Goal: Navigation & Orientation: Find specific page/section

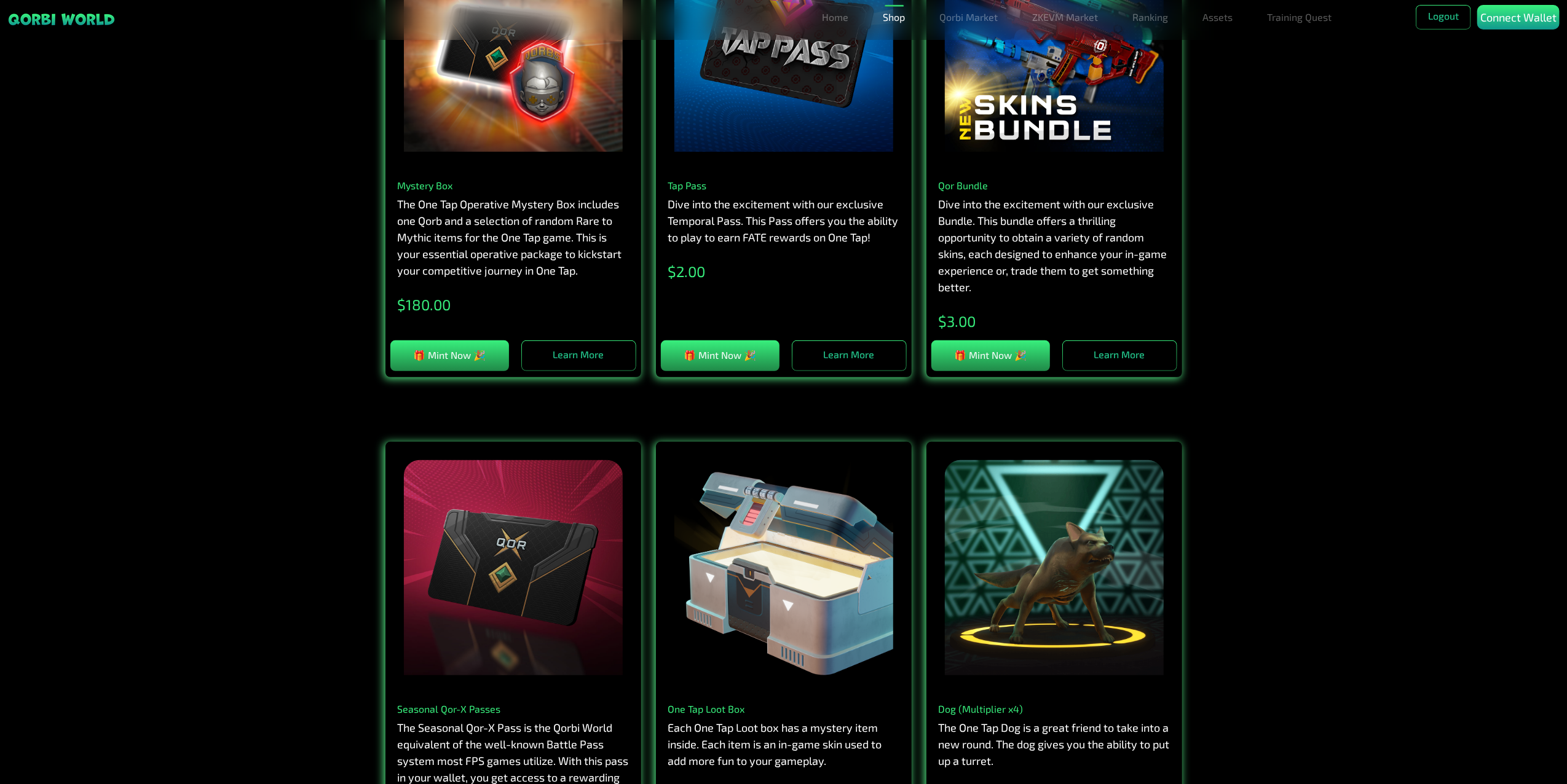
scroll to position [82, 0]
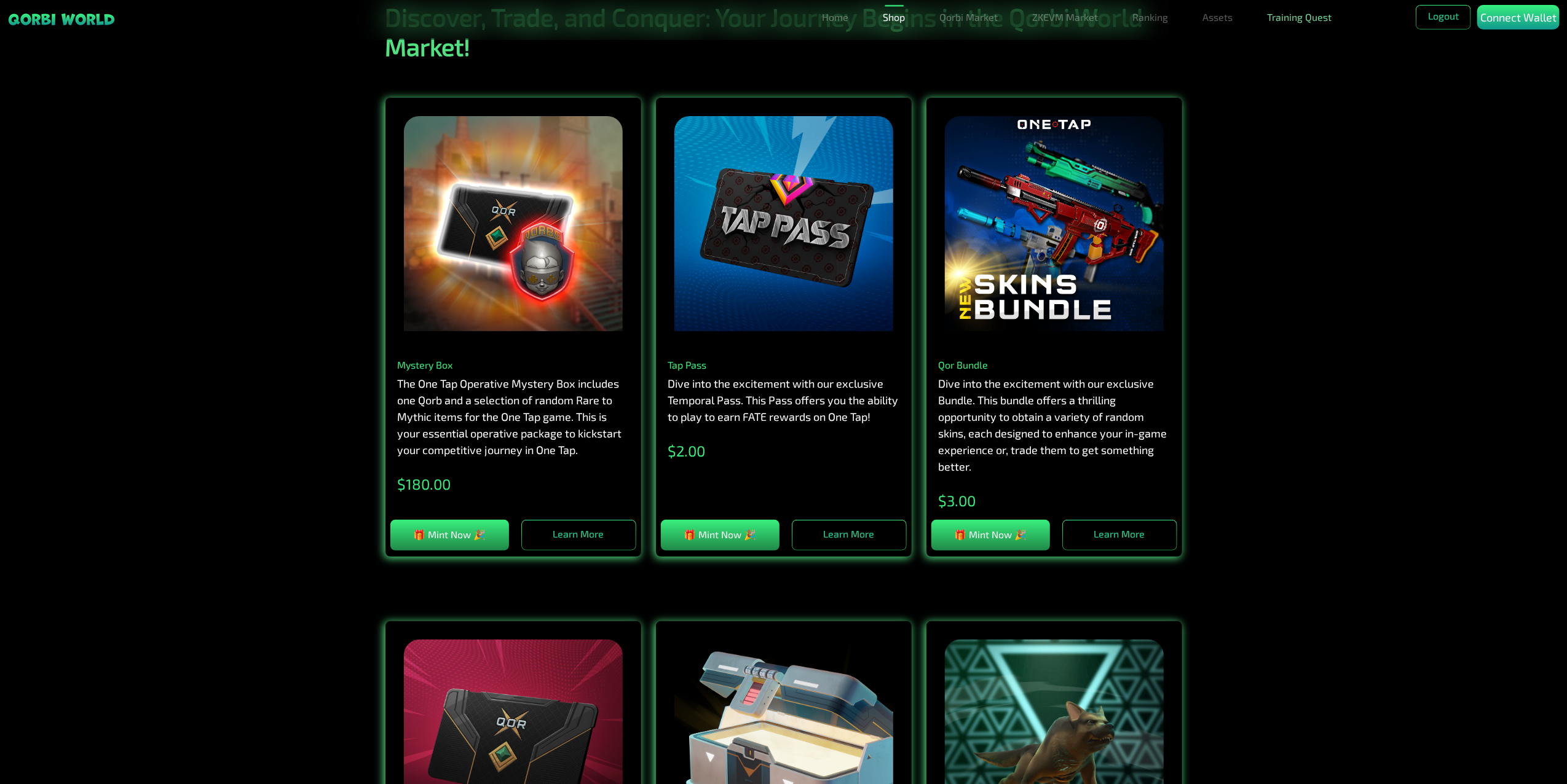
click at [1292, 22] on link "Training Quest" at bounding box center [1300, 17] width 75 height 25
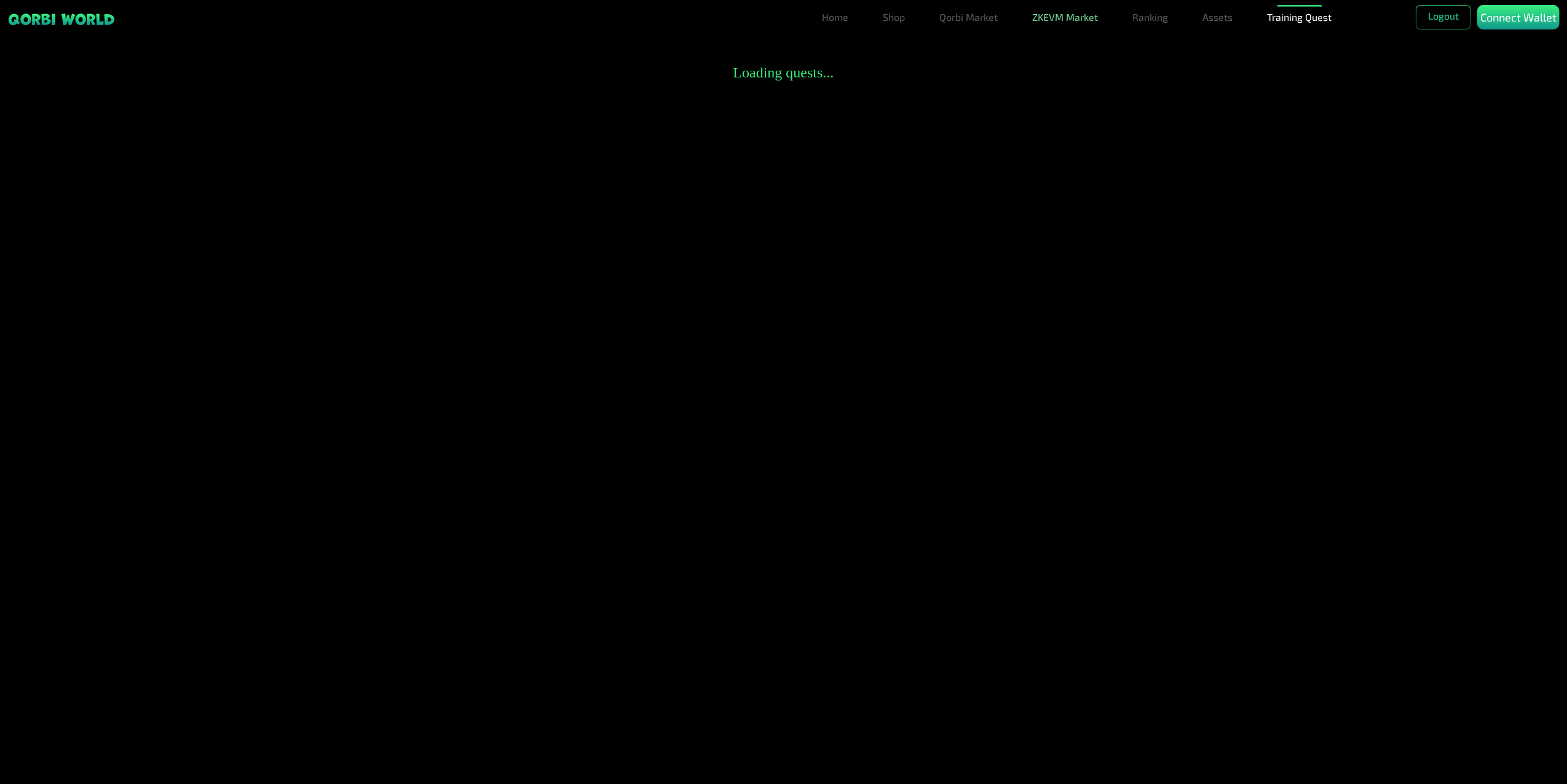
click at [1068, 18] on link "ZKEVM Market" at bounding box center [1066, 17] width 75 height 25
click at [980, 16] on link "Qorbi Market" at bounding box center [969, 17] width 68 height 25
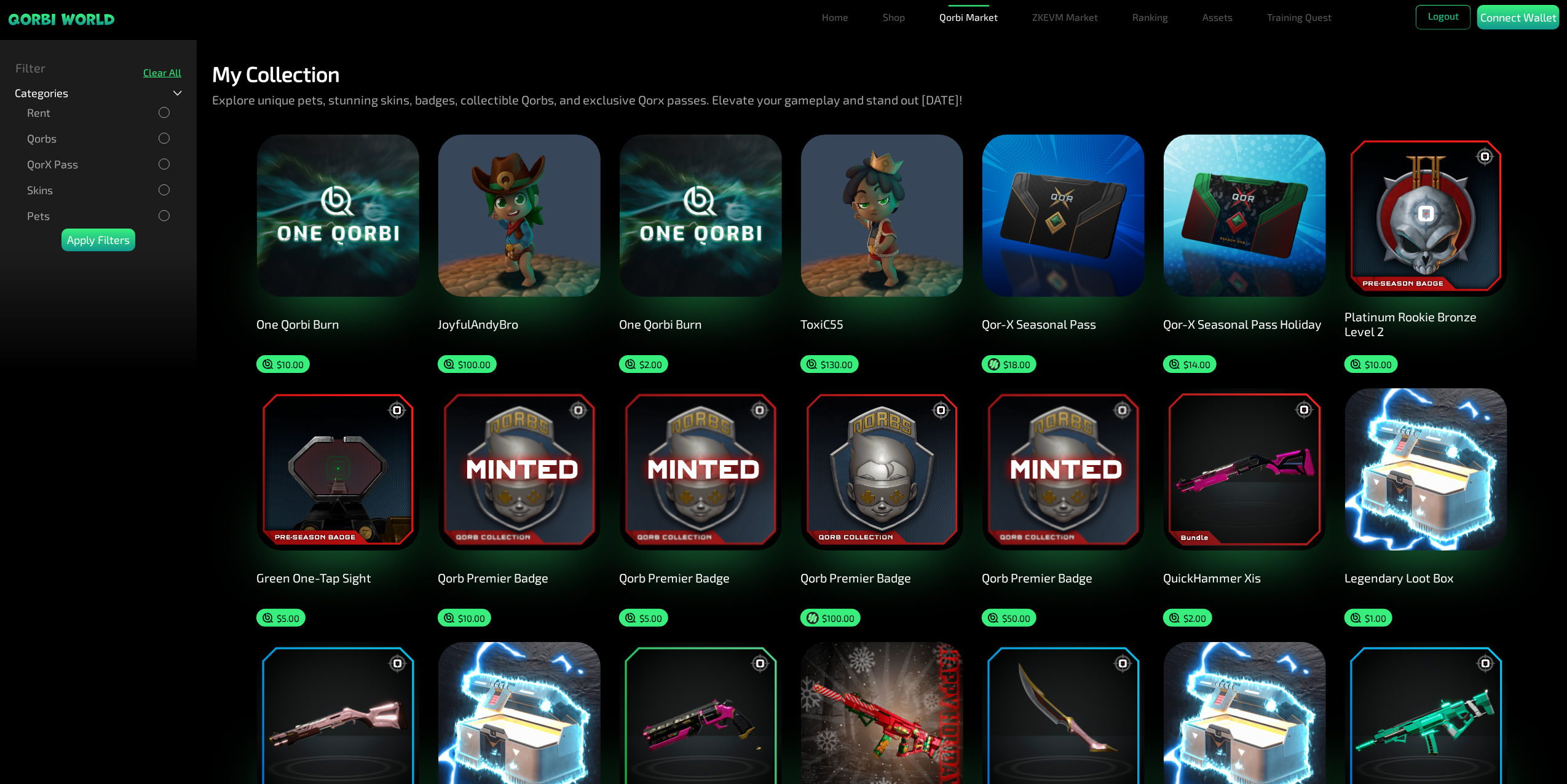
click at [512, 239] on img at bounding box center [520, 216] width 163 height 163
click at [903, 17] on link "Shop" at bounding box center [894, 17] width 32 height 25
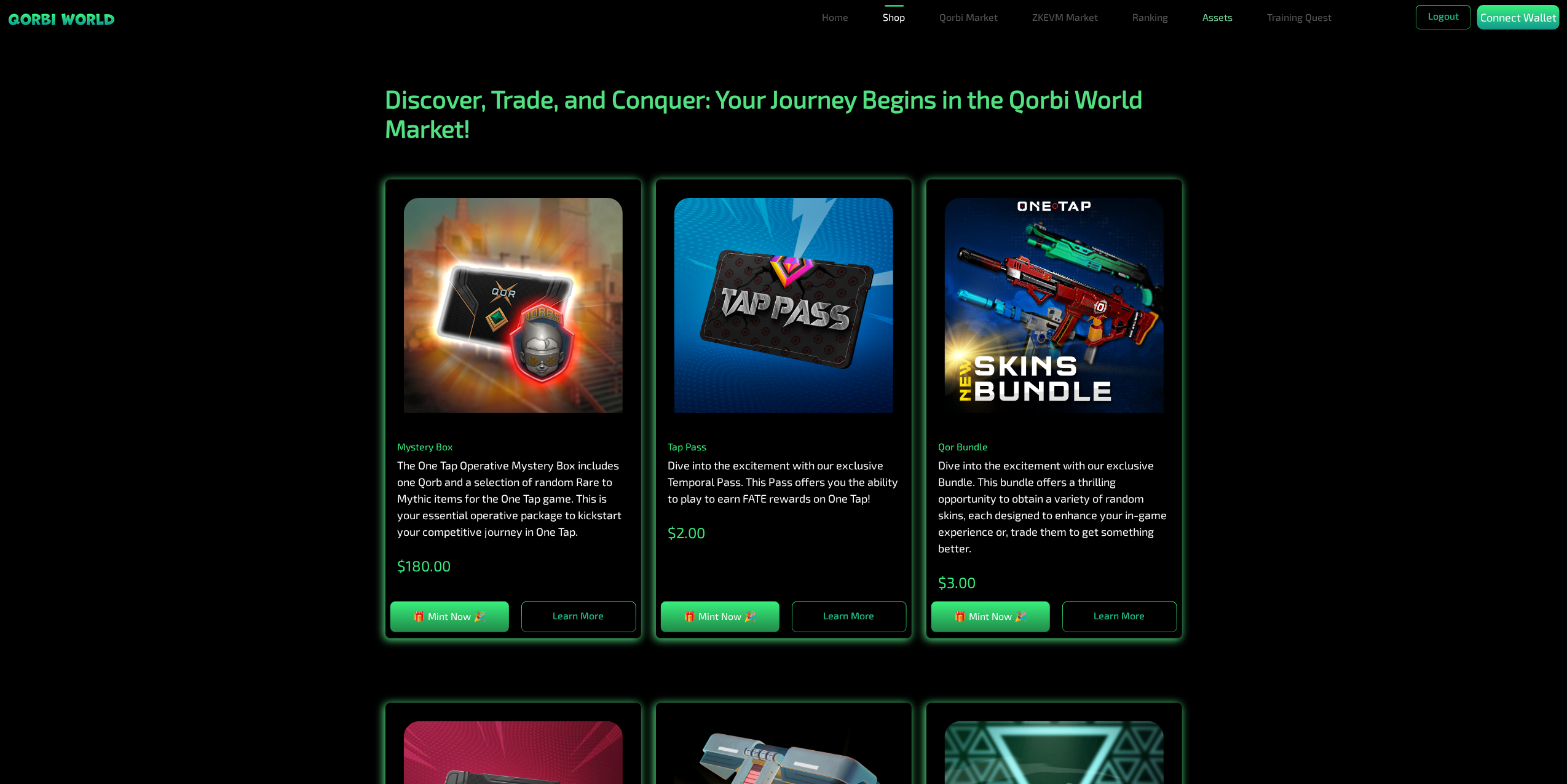
click at [1221, 22] on link "Assets" at bounding box center [1219, 17] width 40 height 25
click at [1222, 45] on link "Assets" at bounding box center [1219, 42] width 40 height 25
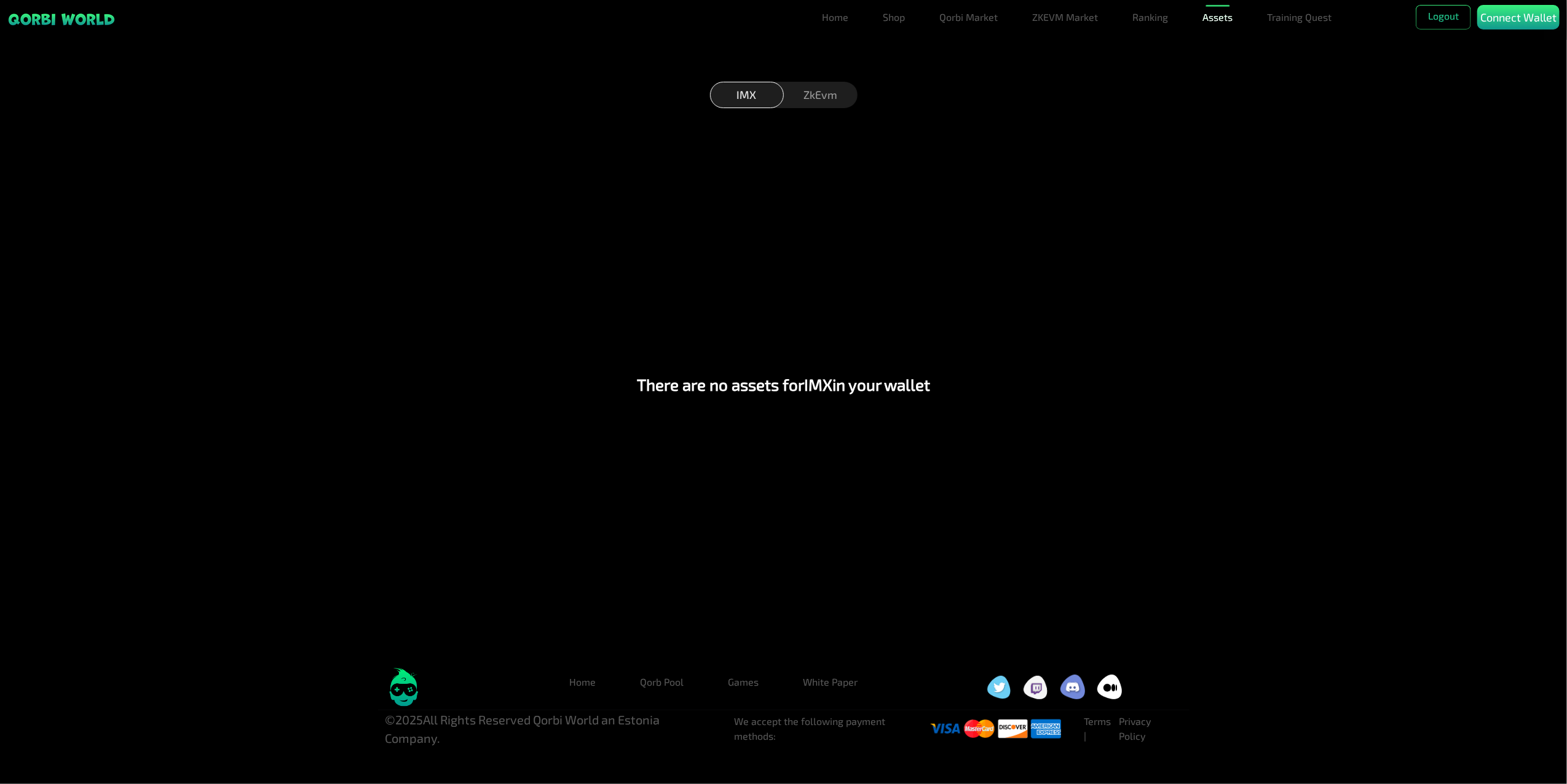
click at [1223, 17] on link "Assets" at bounding box center [1219, 17] width 40 height 25
click at [1225, 65] on link "Bundles" at bounding box center [1219, 66] width 46 height 25
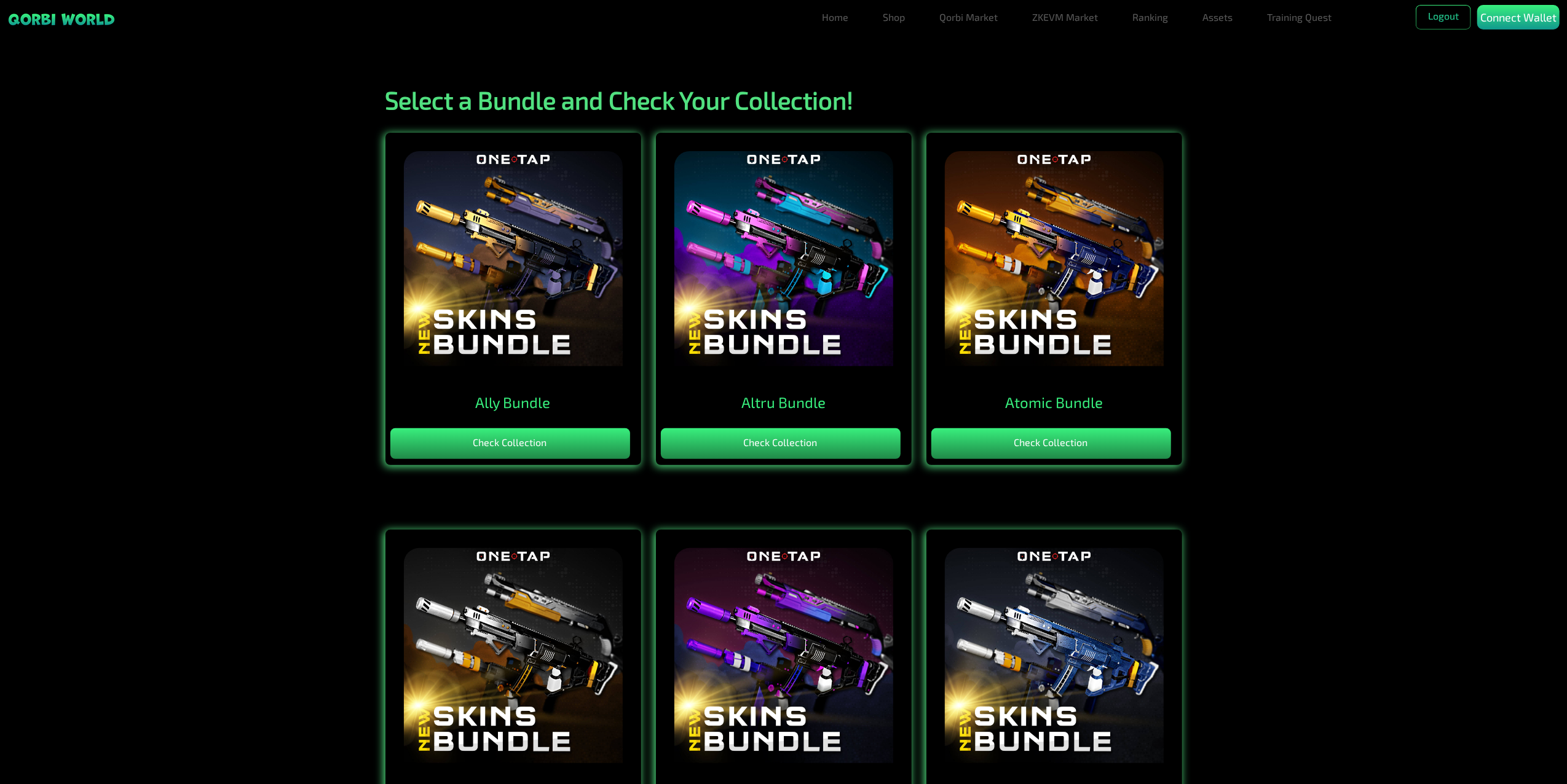
scroll to position [82, 0]
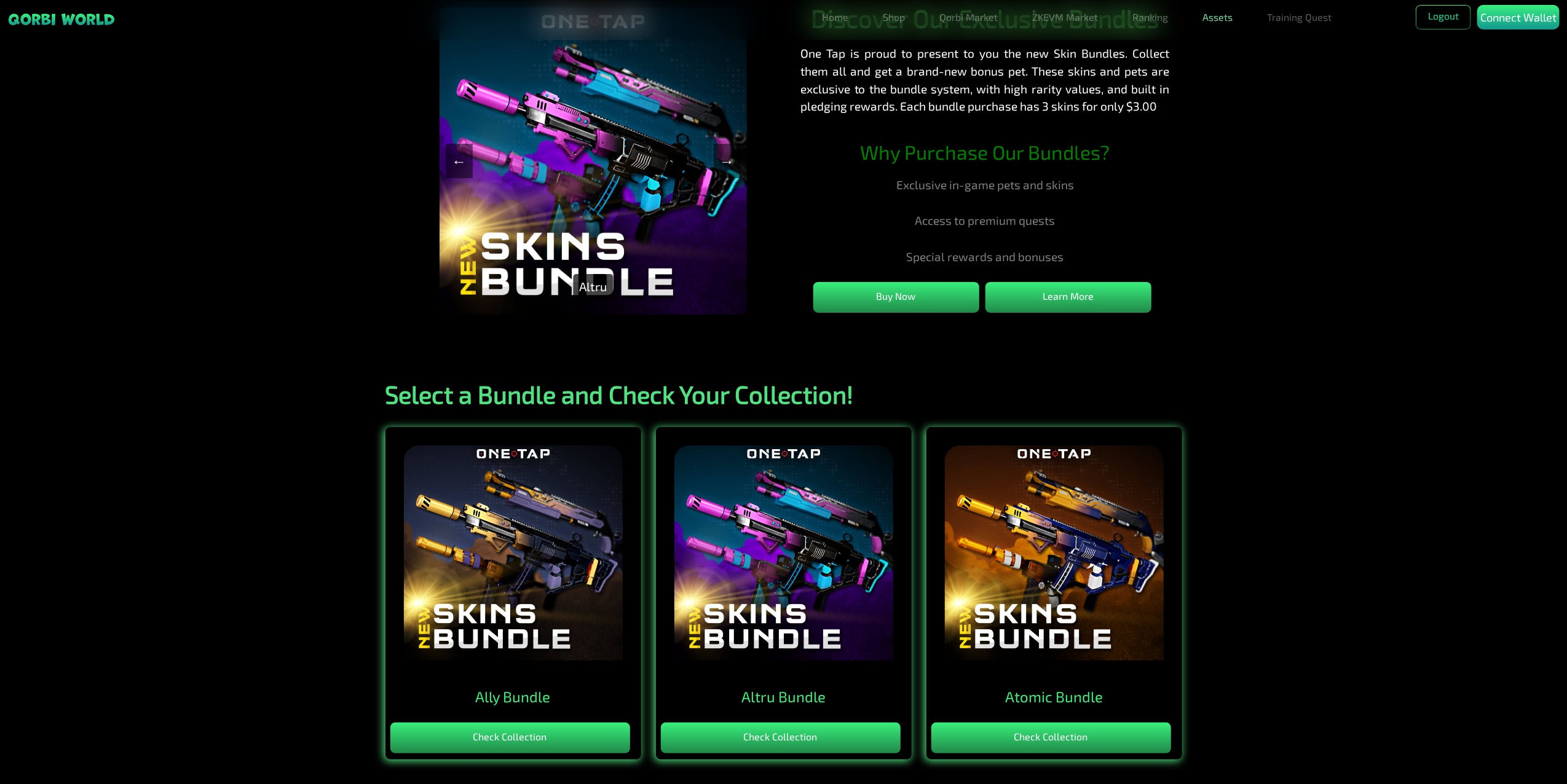
click at [1216, 28] on link "Assets" at bounding box center [1219, 17] width 40 height 25
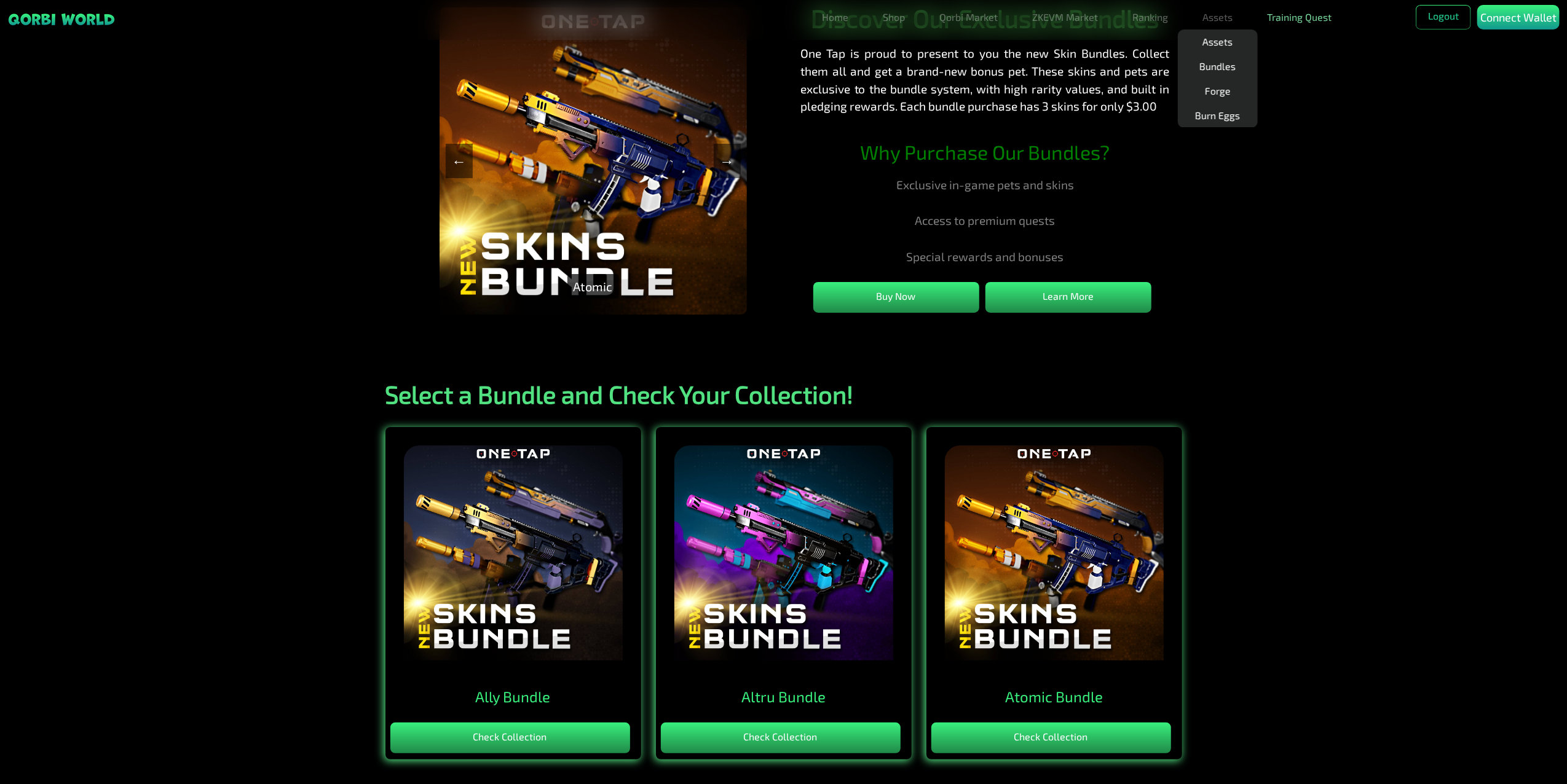
click at [1316, 19] on link "Training Quest" at bounding box center [1300, 17] width 75 height 25
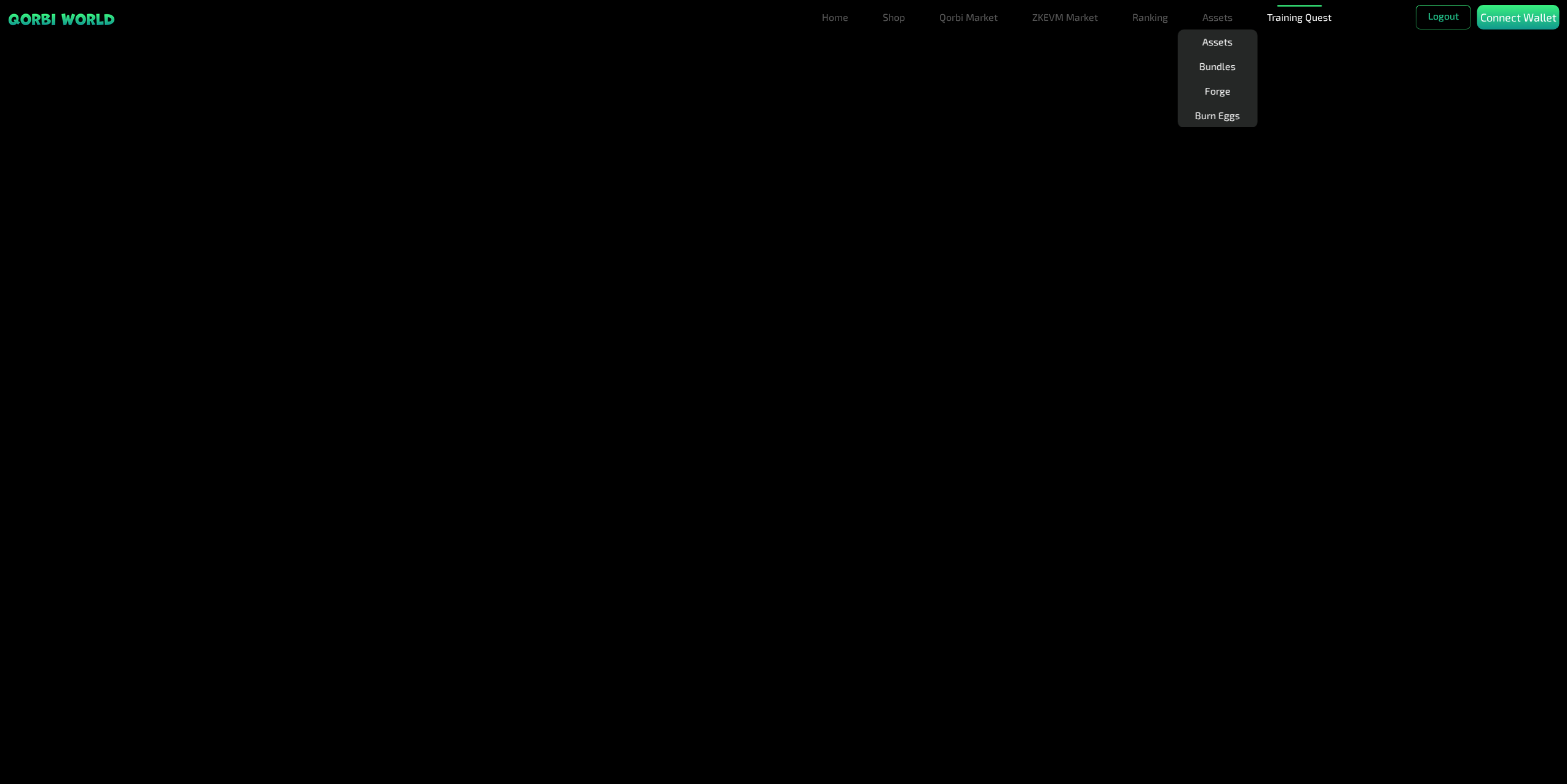
scroll to position [113, 0]
click at [1103, 90] on div "Home Shop Qorbi Market ZKEVM Market Ranking Assets Assets Bundles Forge Burn Eg…" at bounding box center [784, 630] width 1567 height 1364
click at [1150, 19] on link "Ranking" at bounding box center [1151, 17] width 46 height 25
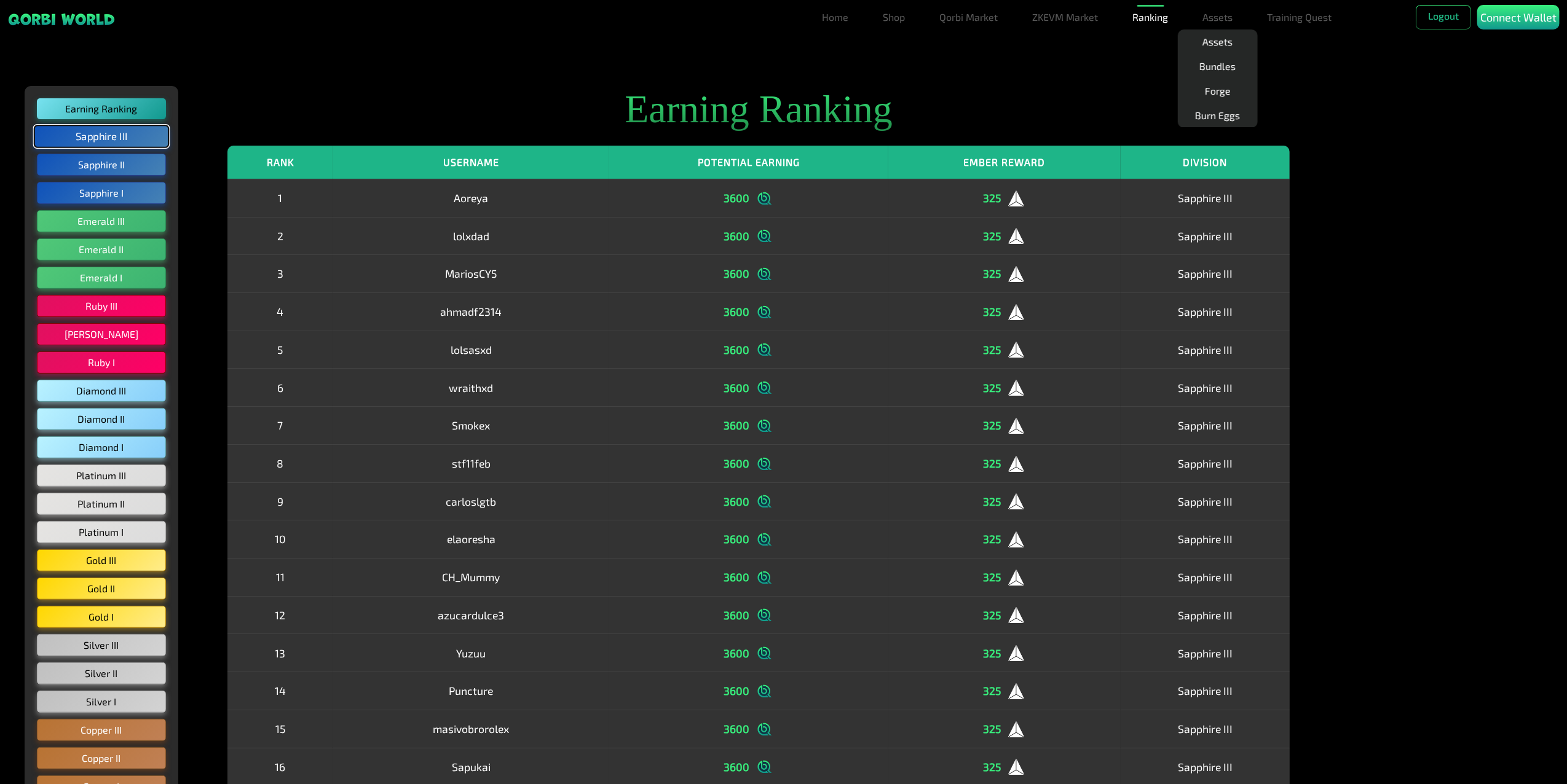
click at [124, 138] on button "Sapphire III" at bounding box center [101, 136] width 136 height 23
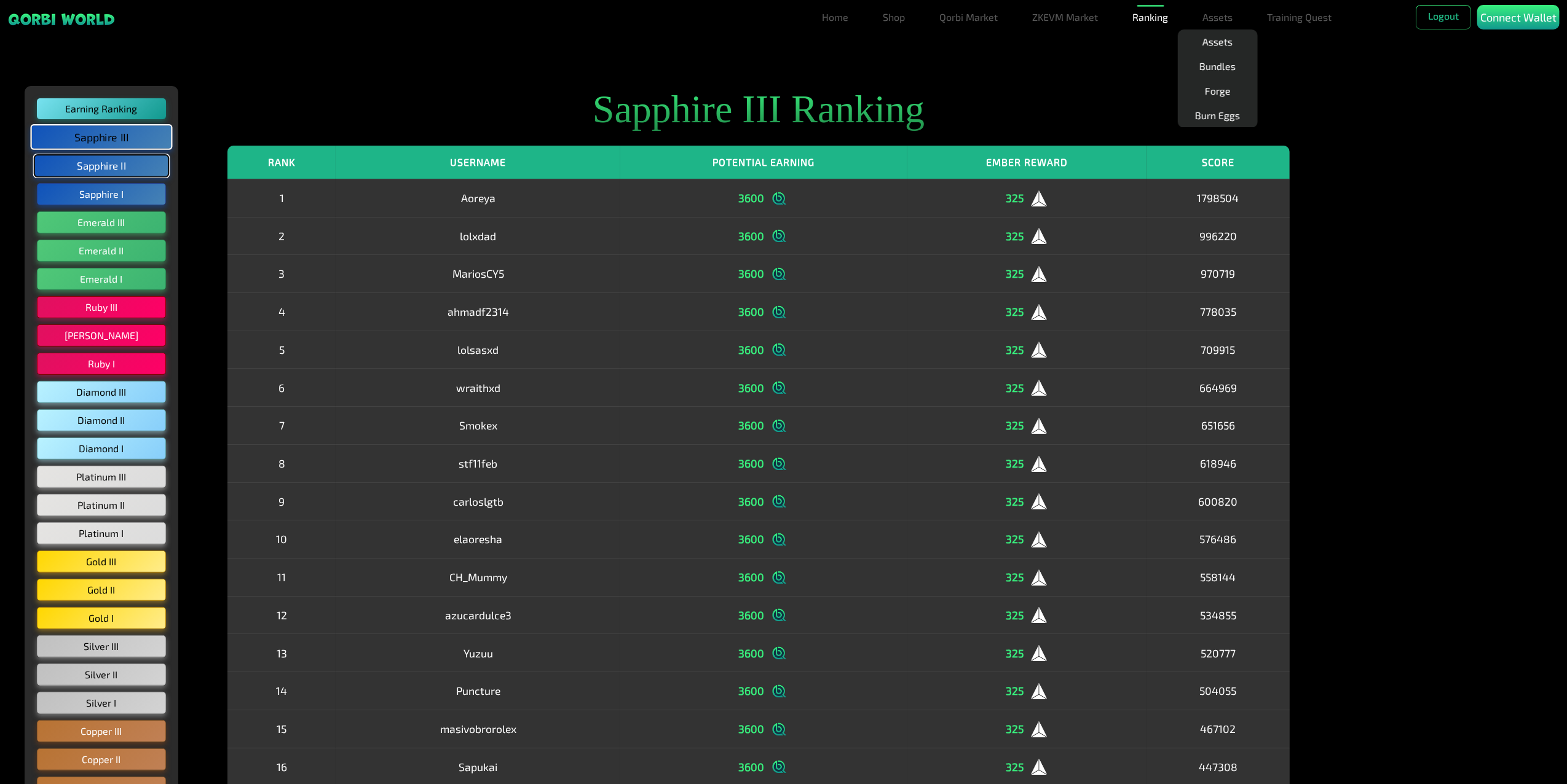
click at [148, 170] on button "Sapphire II" at bounding box center [101, 166] width 136 height 23
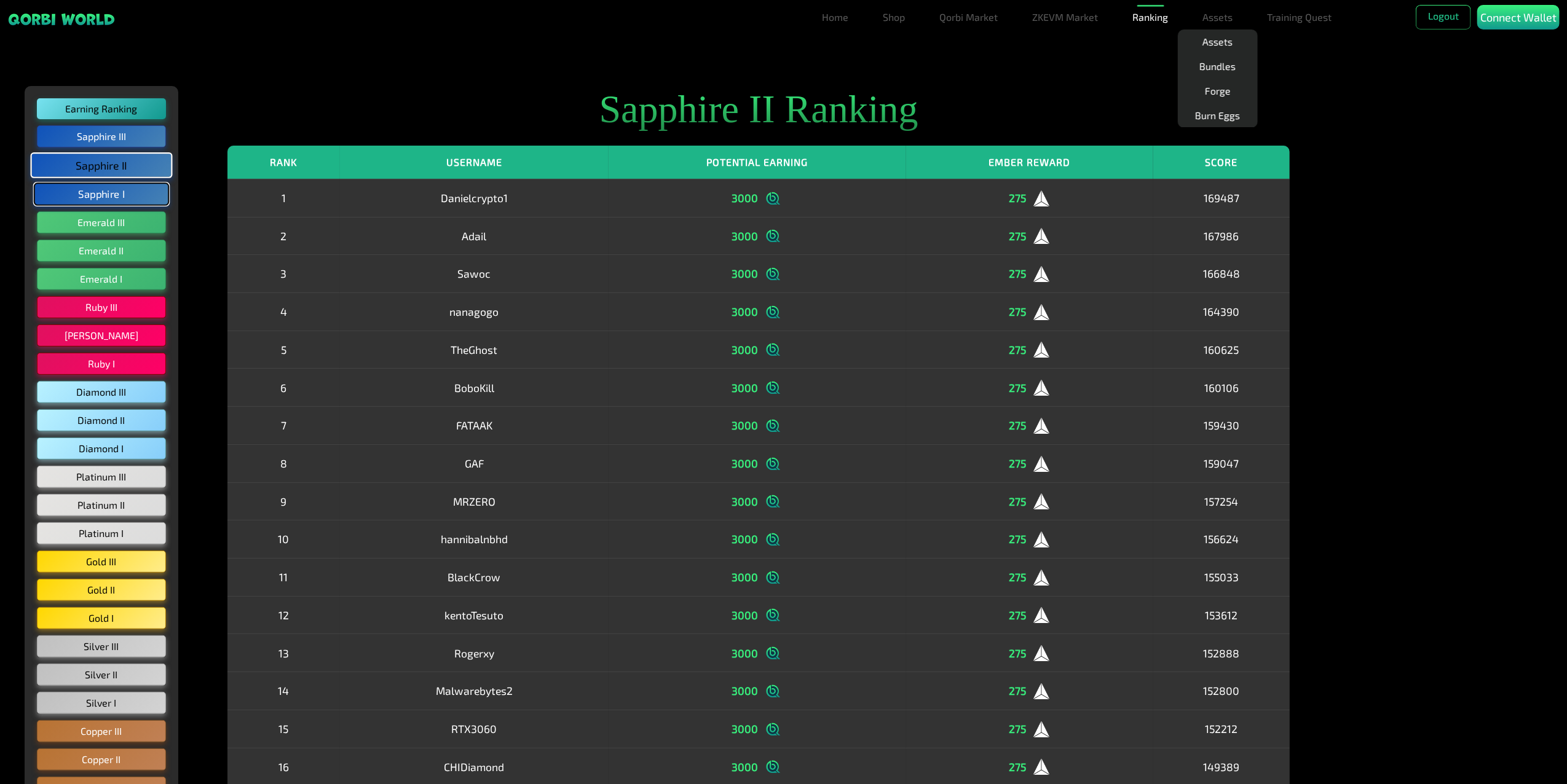
click at [140, 188] on button "Sapphire I" at bounding box center [101, 194] width 136 height 23
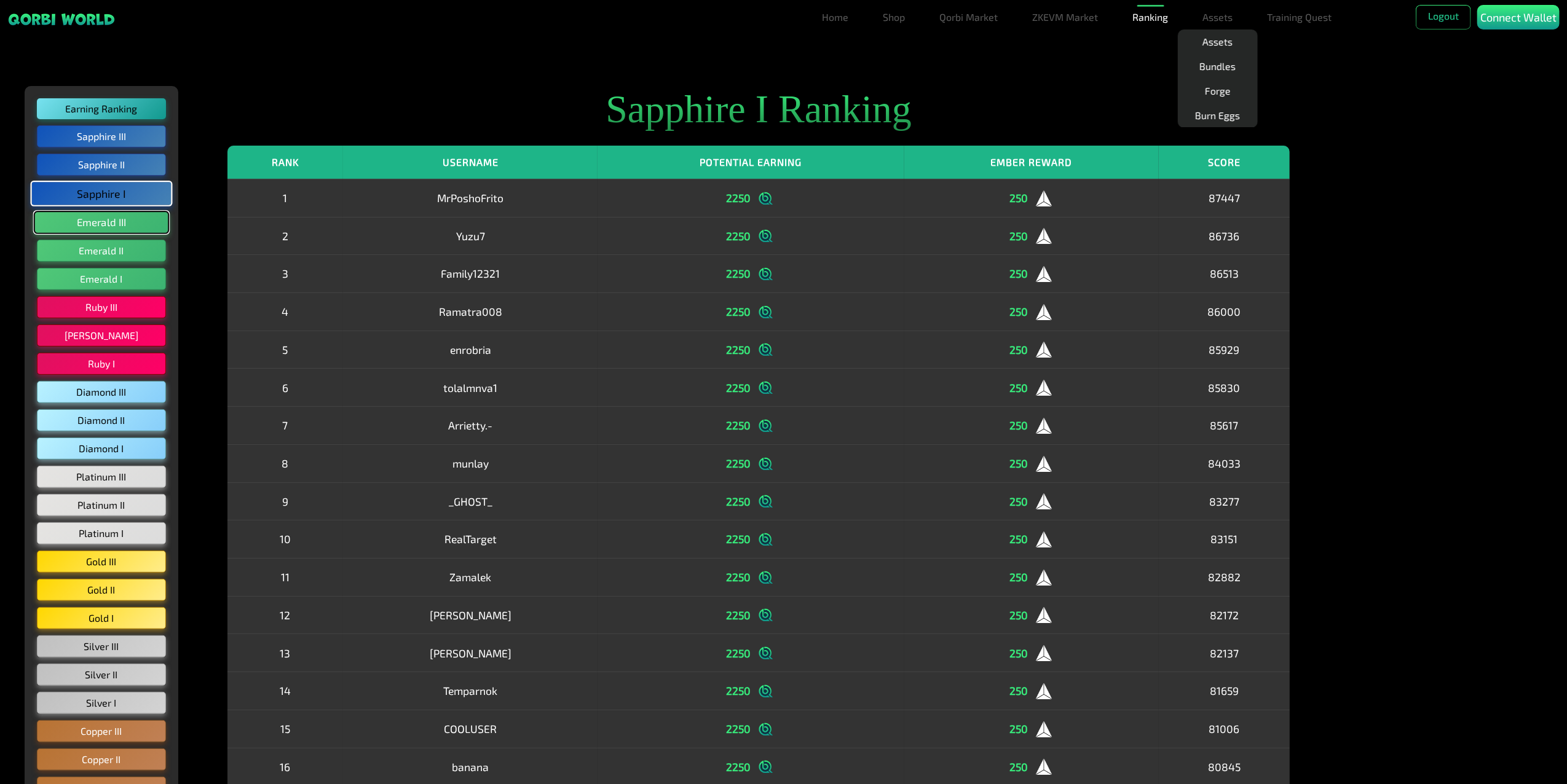
click at [141, 216] on button "Emerald III" at bounding box center [101, 222] width 136 height 23
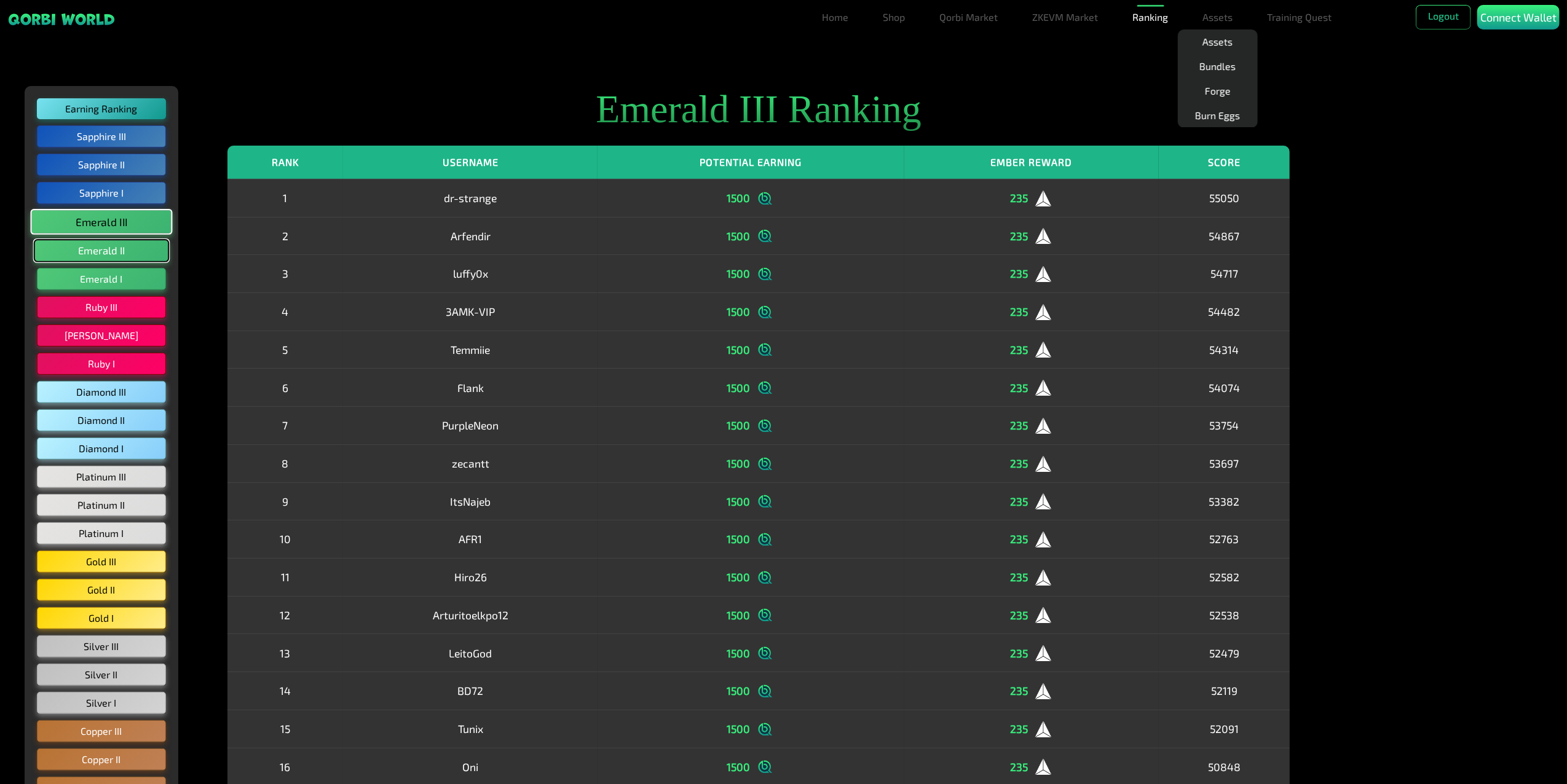
click at [122, 254] on button "Emerald II" at bounding box center [101, 251] width 136 height 23
click at [111, 275] on button "Emerald I" at bounding box center [101, 278] width 136 height 23
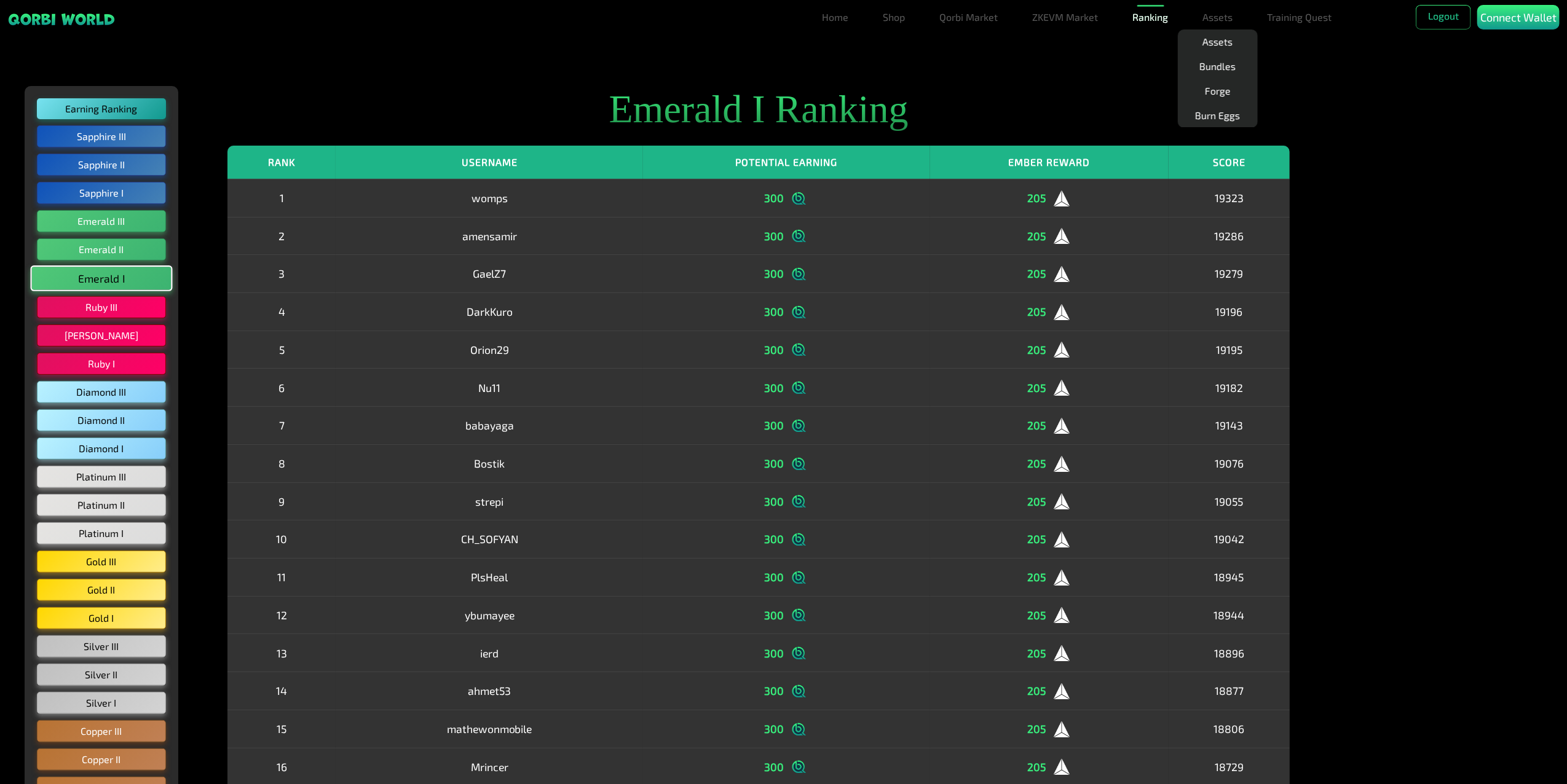
click at [1142, 17] on link "Ranking" at bounding box center [1151, 17] width 46 height 25
click at [1489, 7] on div "Connect Wallet" at bounding box center [1518, 17] width 82 height 25
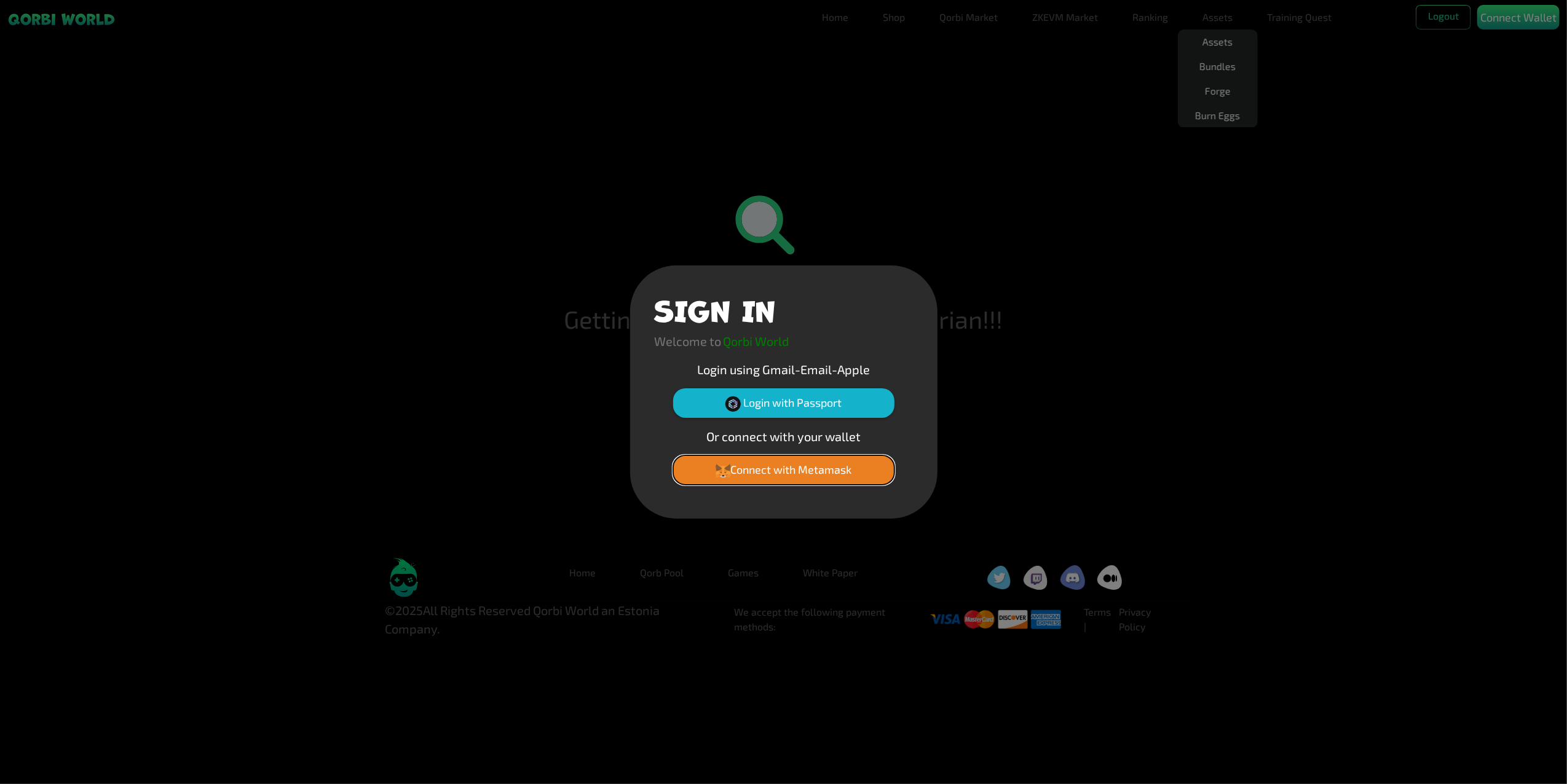
click at [792, 474] on button "Connect with Metamask" at bounding box center [784, 471] width 222 height 30
click at [781, 471] on button "Connect with Metamask" at bounding box center [784, 471] width 222 height 30
click at [792, 470] on button "Connect with Metamask" at bounding box center [784, 471] width 222 height 30
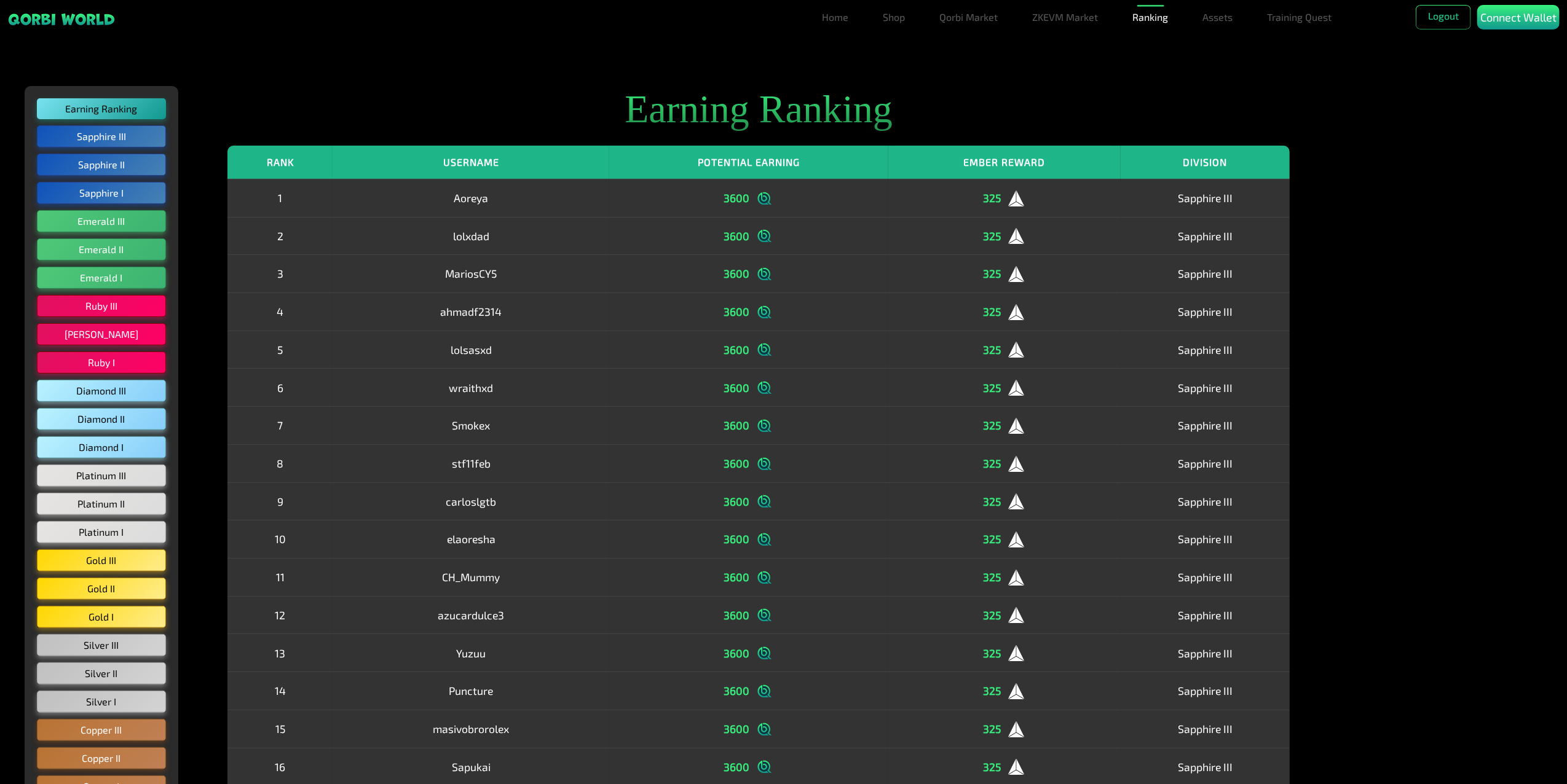
click at [975, 116] on h2 "Earning Ranking" at bounding box center [759, 109] width 1063 height 47
click at [1221, 20] on link "Assets" at bounding box center [1219, 17] width 40 height 25
click at [1230, 40] on link "Assets" at bounding box center [1219, 42] width 40 height 25
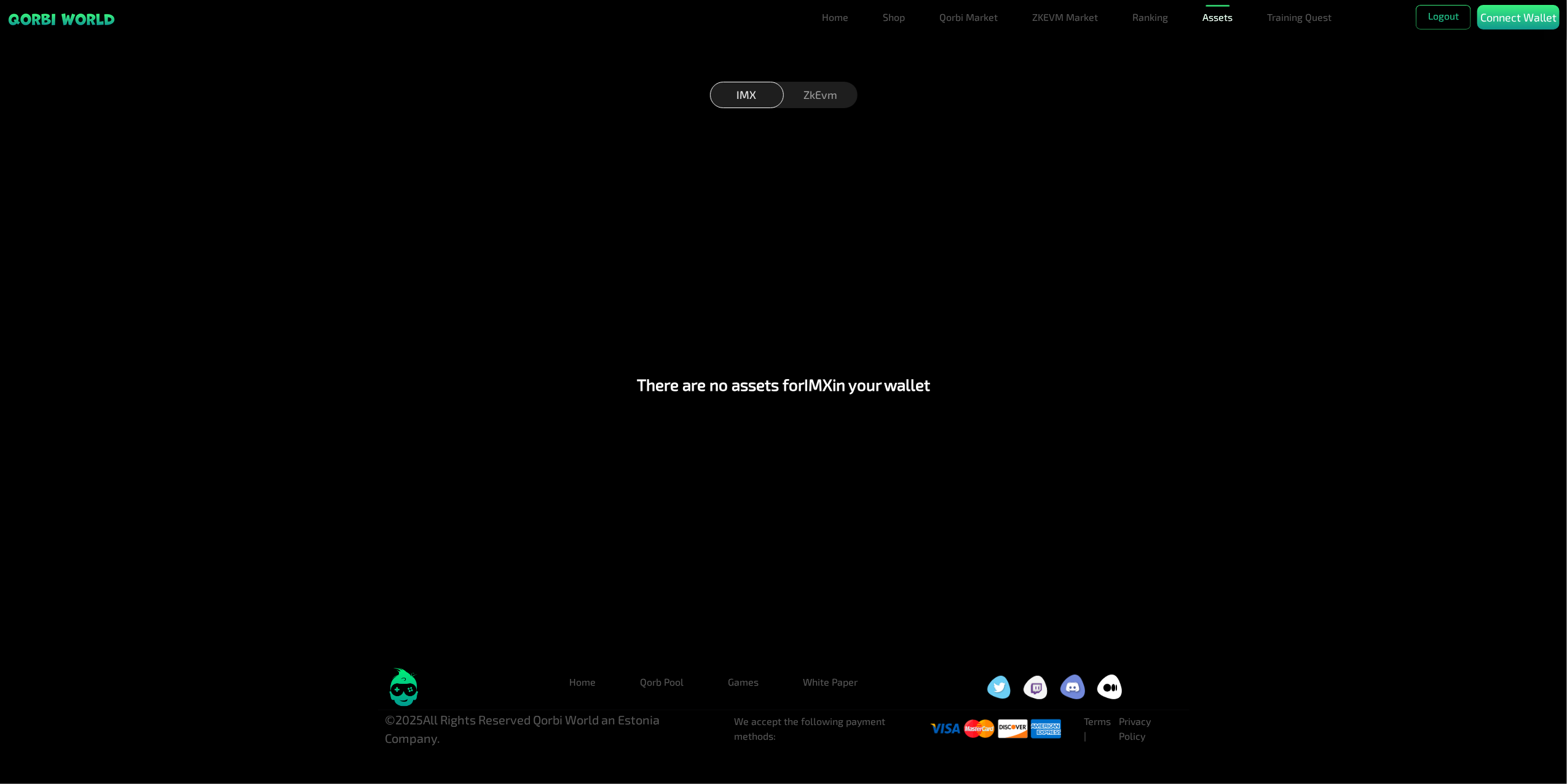
click at [1226, 20] on link "Assets" at bounding box center [1219, 17] width 40 height 25
click at [1215, 72] on link "Bundles" at bounding box center [1219, 66] width 46 height 25
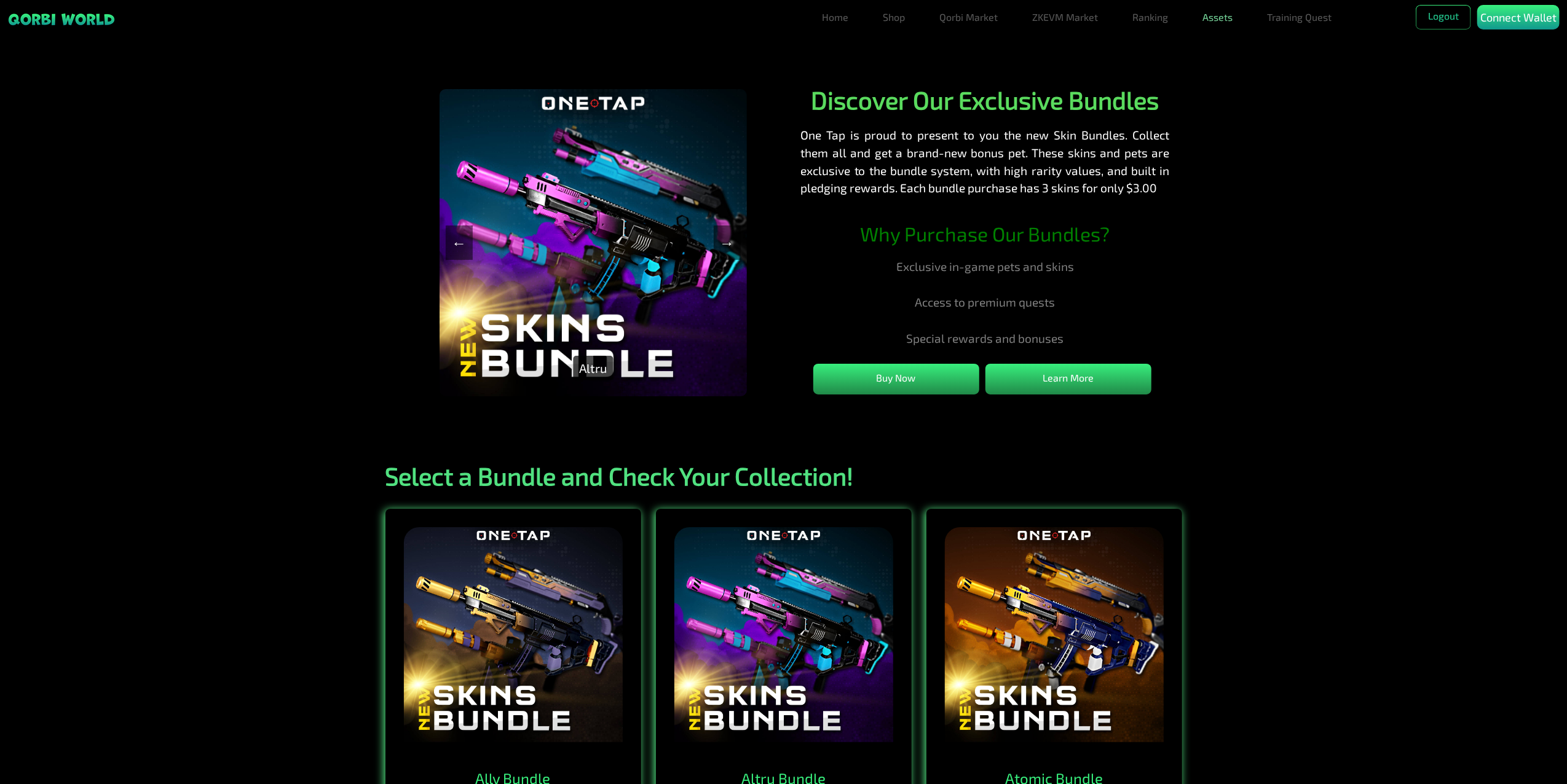
click at [1221, 15] on link "Assets" at bounding box center [1219, 17] width 40 height 25
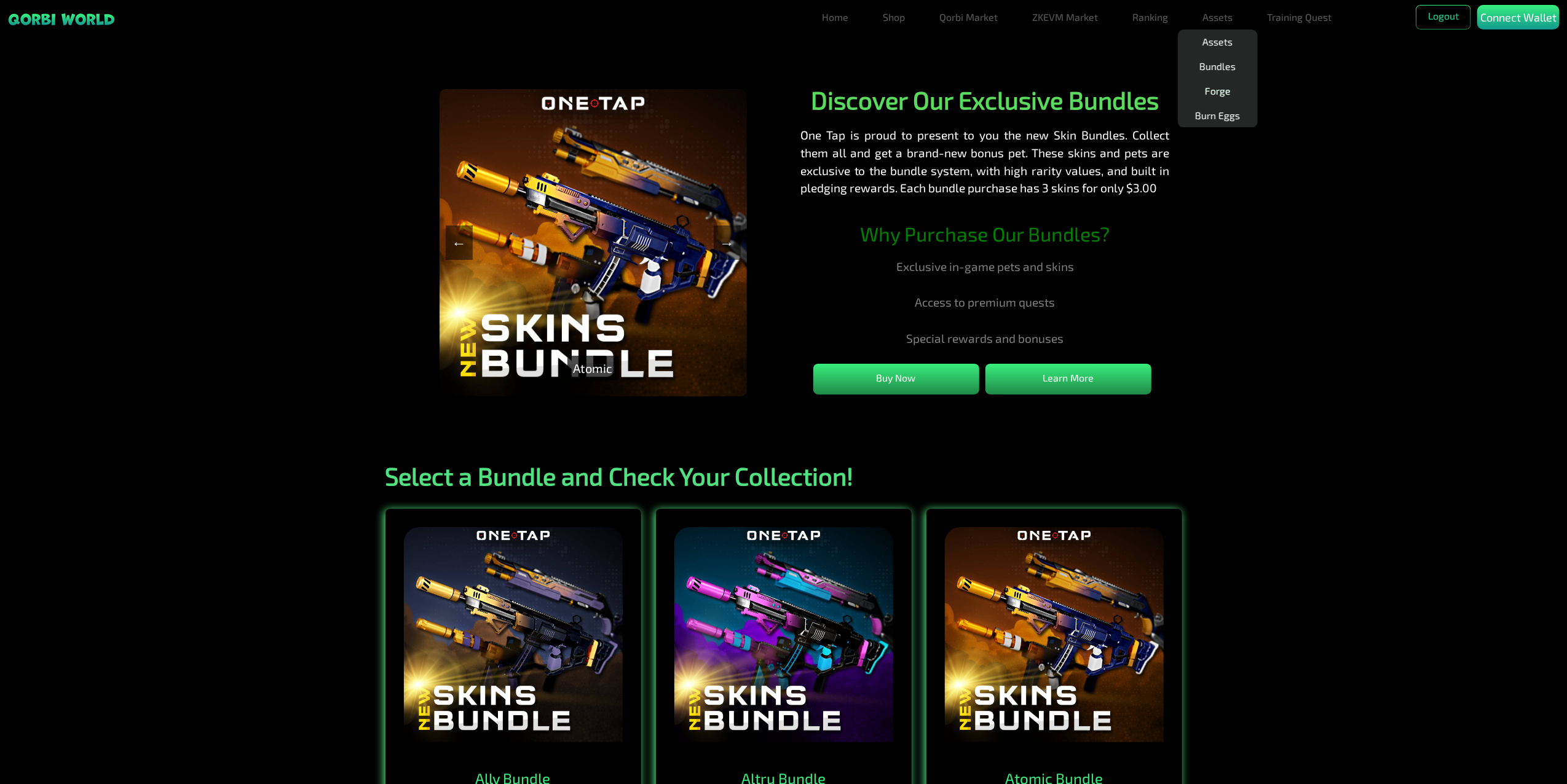
click at [1221, 93] on link "Forge" at bounding box center [1218, 90] width 36 height 25
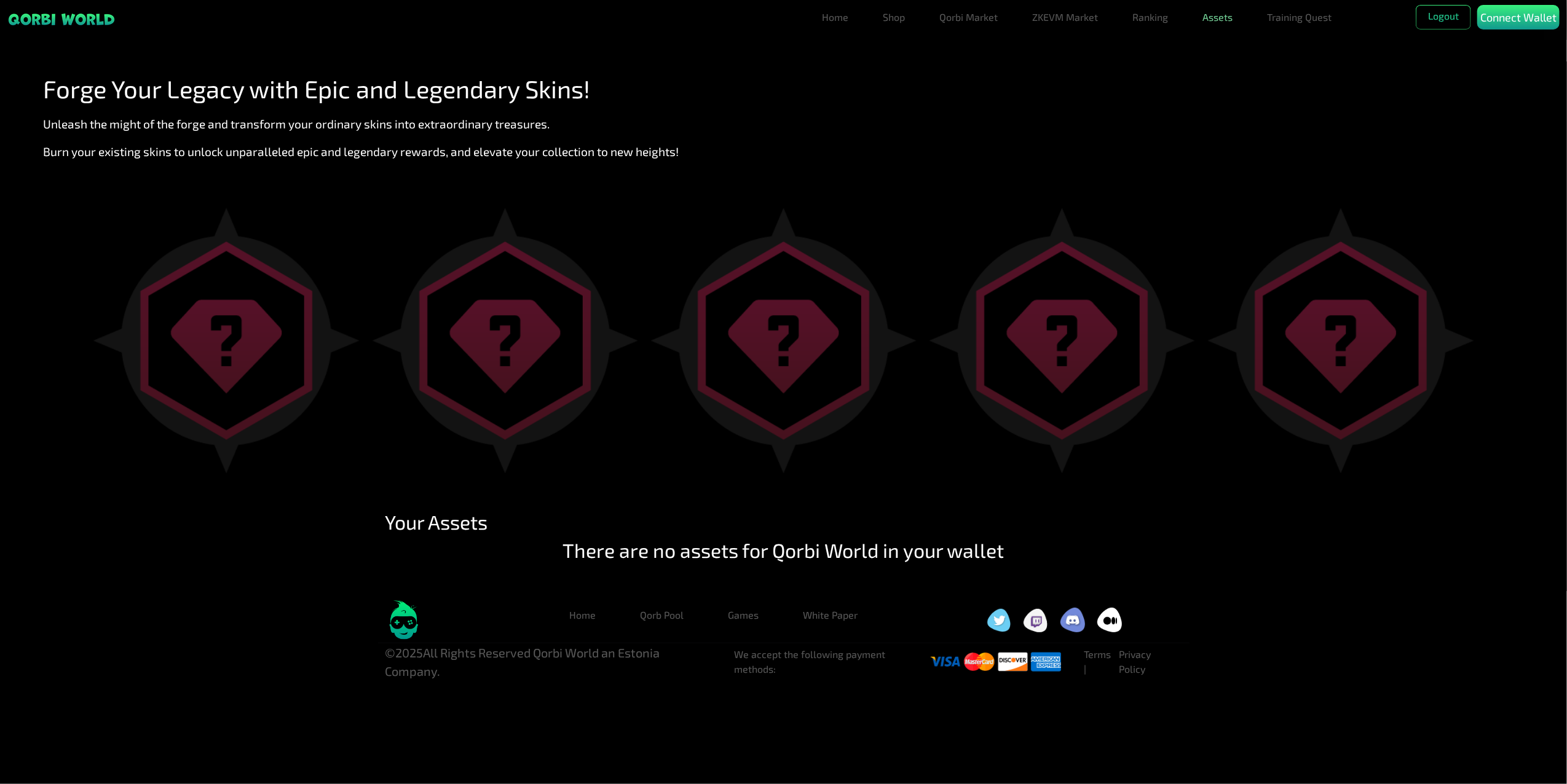
click at [1223, 16] on link "Assets" at bounding box center [1219, 17] width 40 height 25
click at [844, 20] on link "Home" at bounding box center [836, 17] width 37 height 25
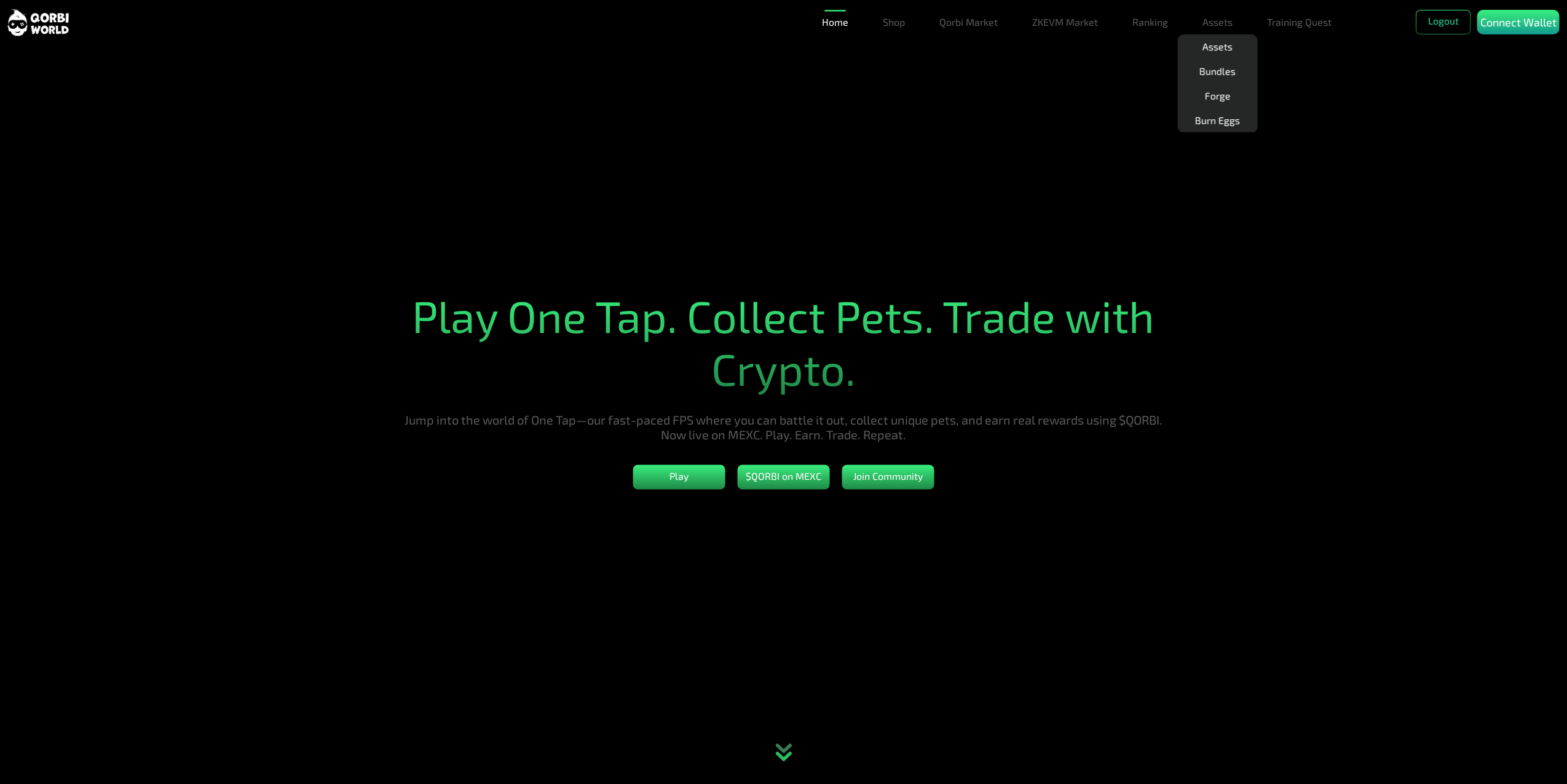
click at [860, 188] on section "Play One Tap. Collect Pets. Trade with Crypto. Jump into the world of One Tap—o…" at bounding box center [784, 392] width 1567 height 784
click at [792, 485] on button "$QORBI on MEXC" at bounding box center [784, 477] width 93 height 25
click at [704, 489] on button "Play" at bounding box center [680, 477] width 93 height 25
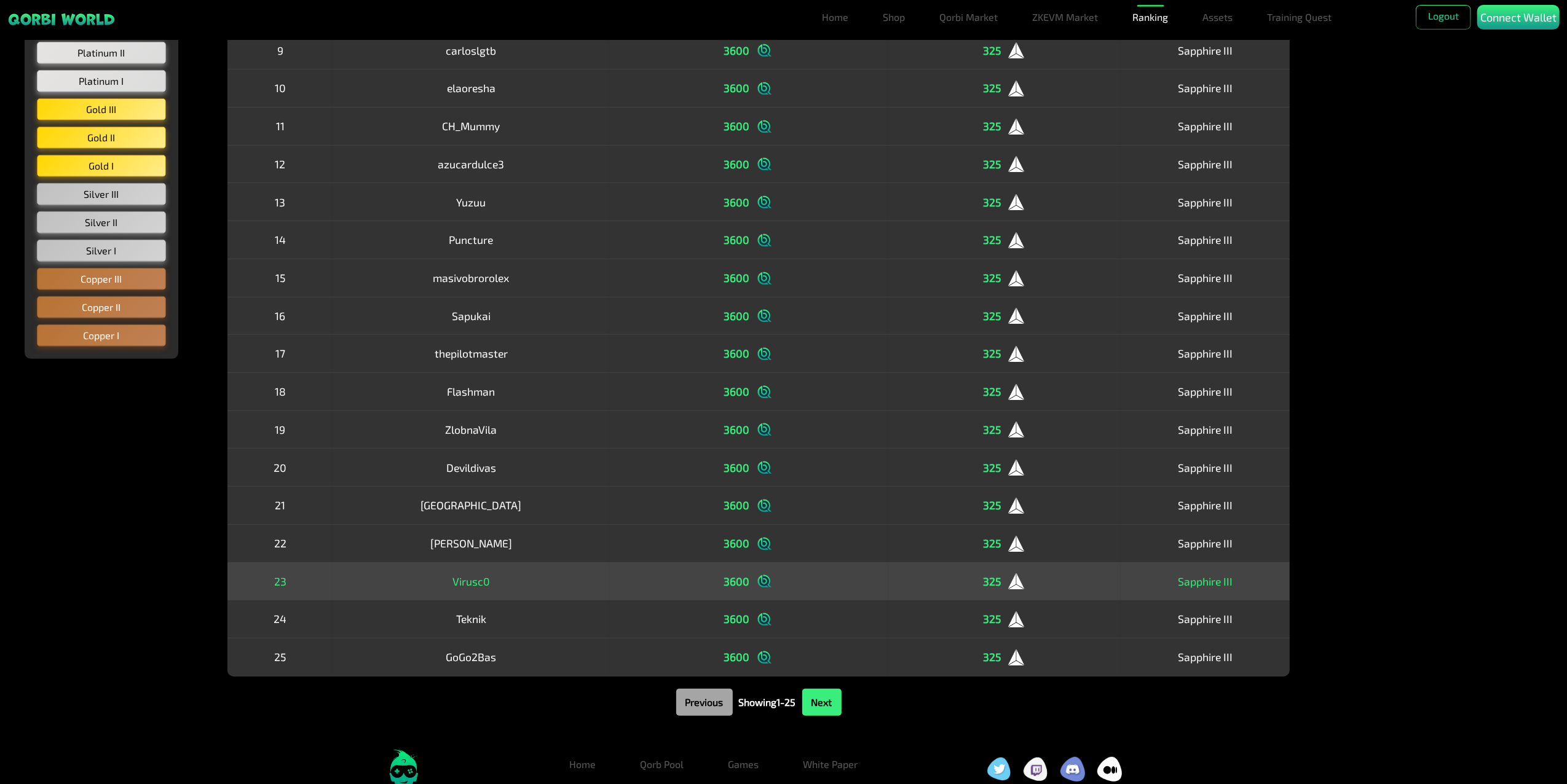
scroll to position [491, 0]
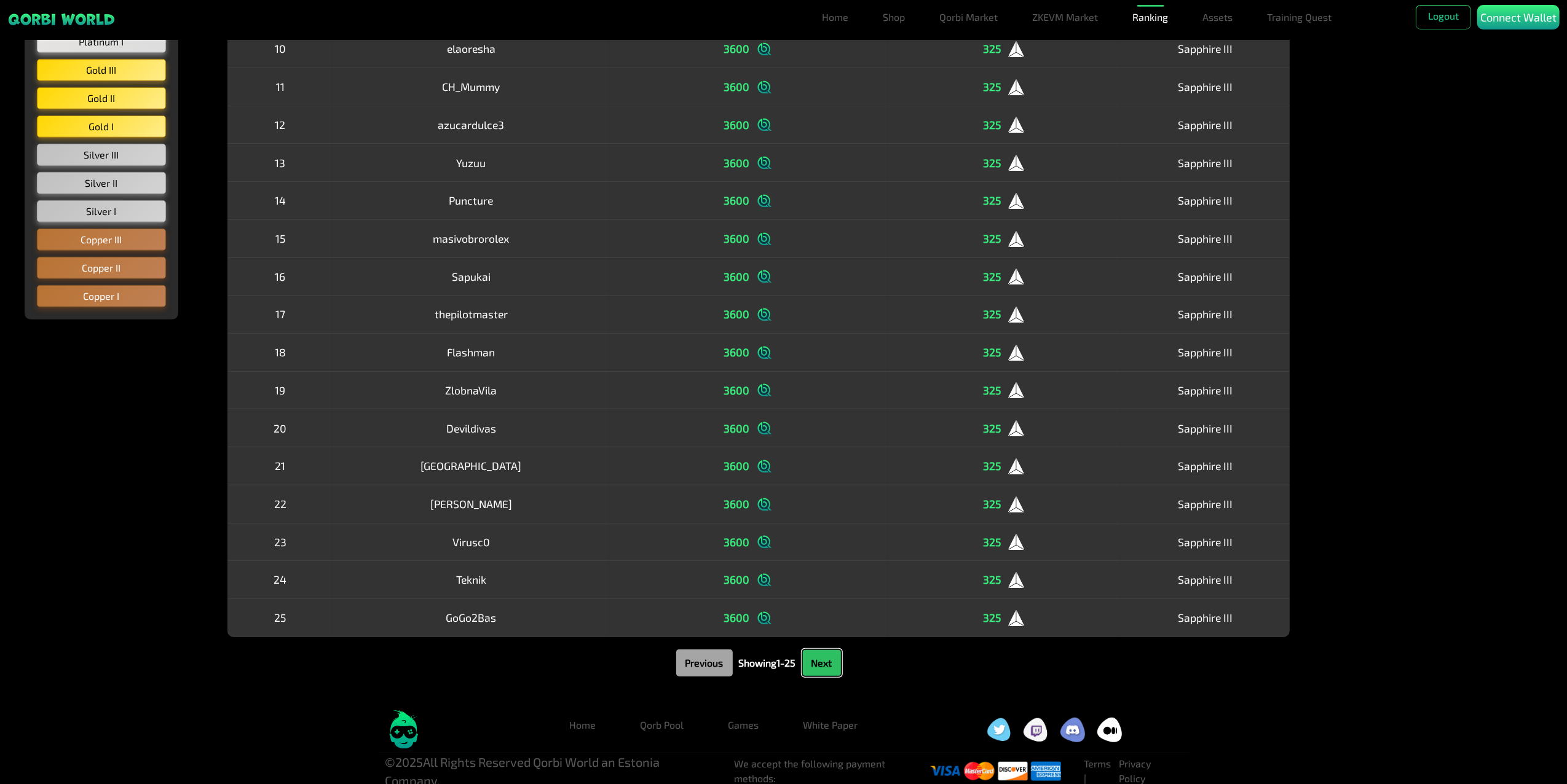
click at [817, 655] on button "Next" at bounding box center [822, 663] width 40 height 27
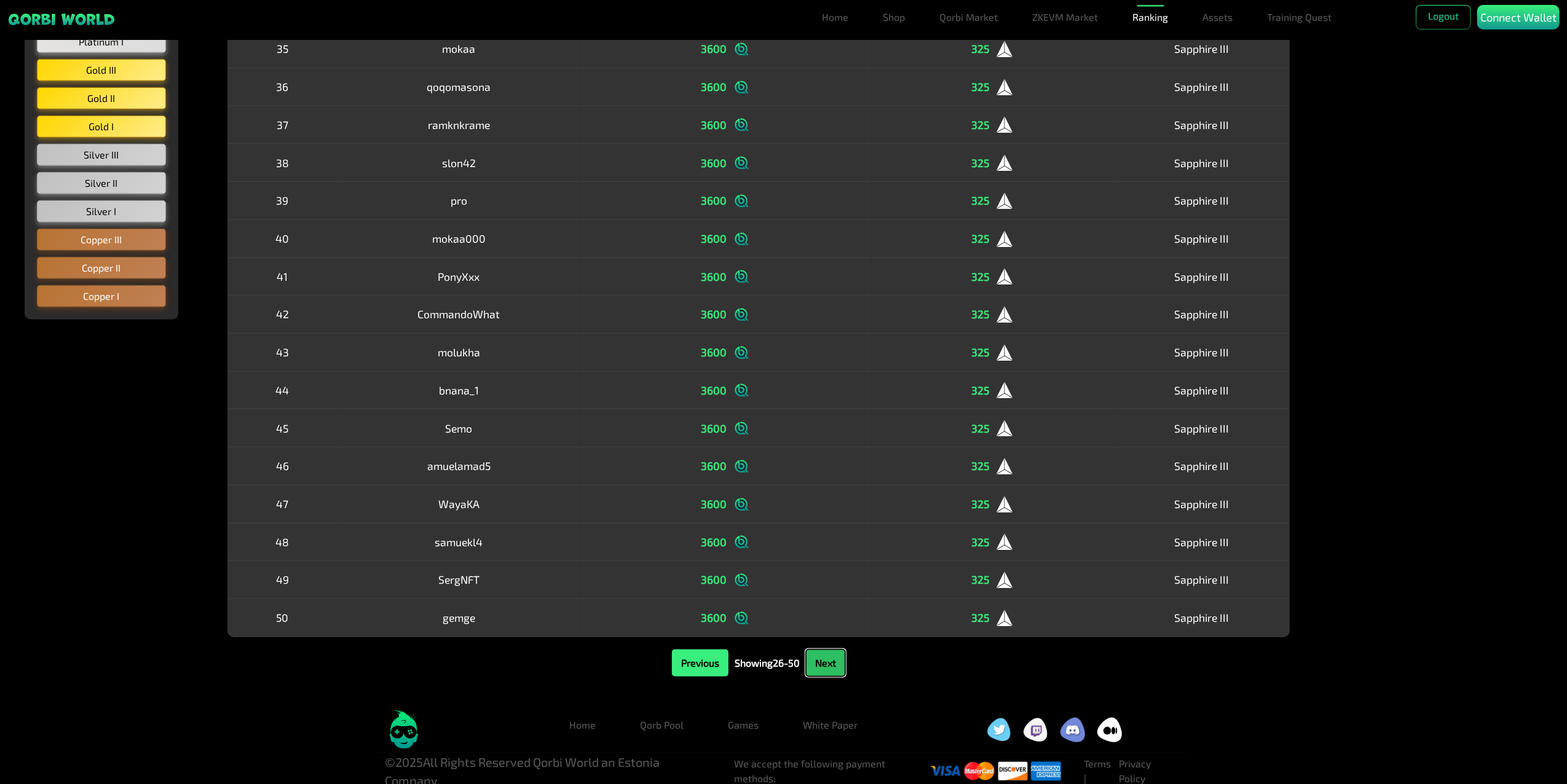
click at [809, 659] on button "Next" at bounding box center [825, 663] width 40 height 27
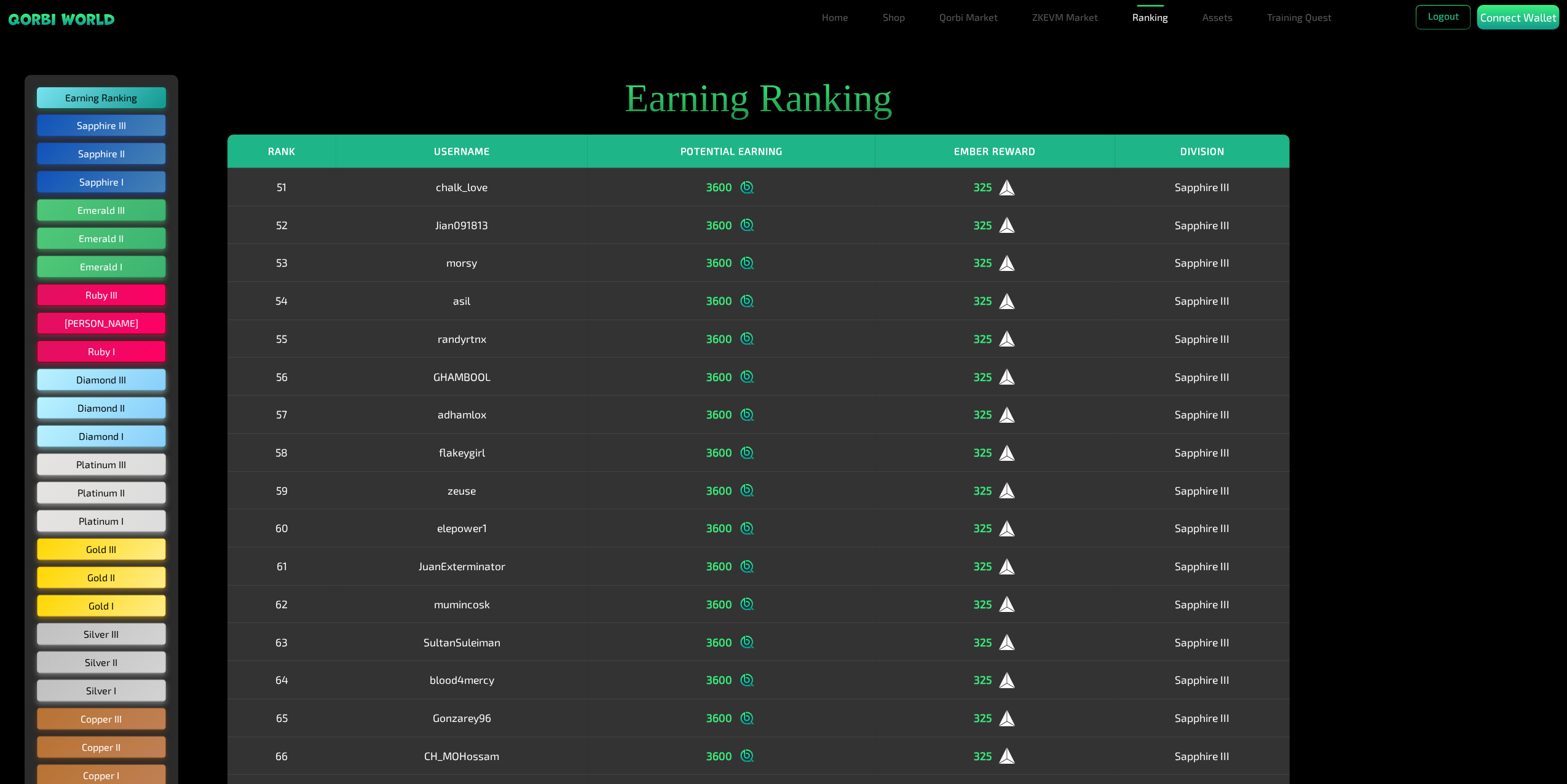
scroll to position [0, 0]
